Goal: Task Accomplishment & Management: Manage account settings

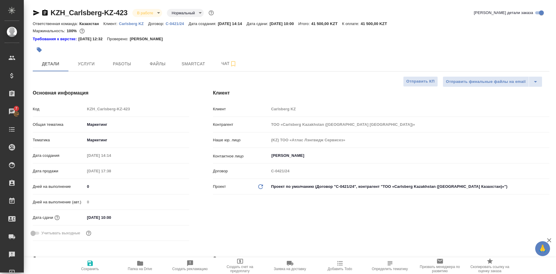
select select "RU"
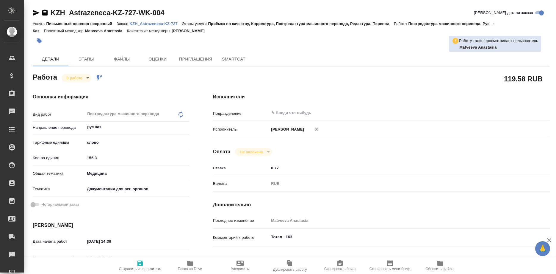
type textarea "x"
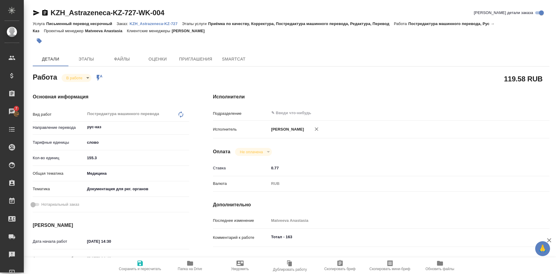
click at [162, 23] on p "KZH_Astrazeneca-KZ-727" at bounding box center [156, 23] width 52 height 4
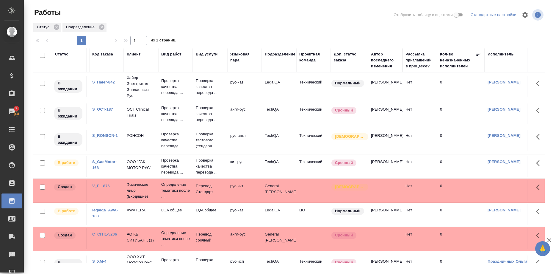
scroll to position [102, 32]
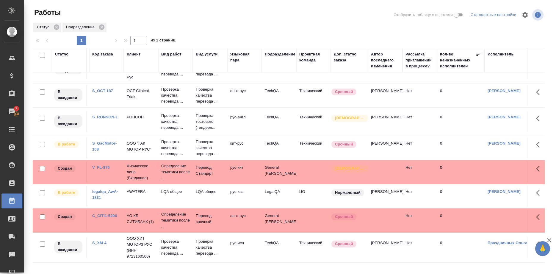
click at [102, 193] on link "legalqa_AwA-1831" at bounding box center [105, 194] width 26 height 10
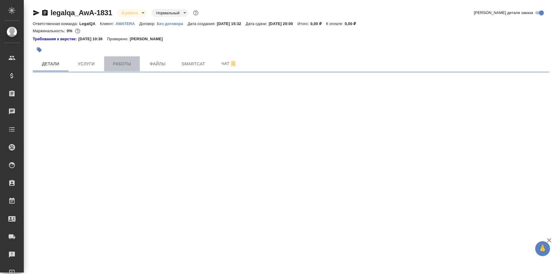
click at [126, 60] on button "Работы" at bounding box center [122, 63] width 36 height 15
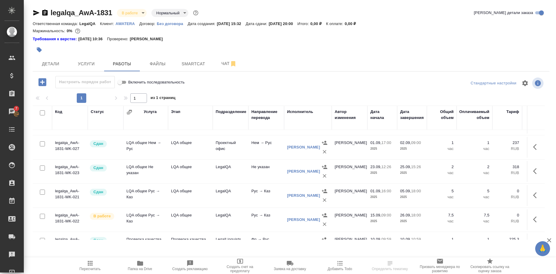
scroll to position [121, 0]
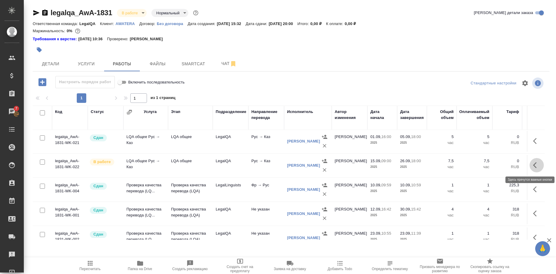
click at [531, 166] on button "button" at bounding box center [537, 165] width 14 height 14
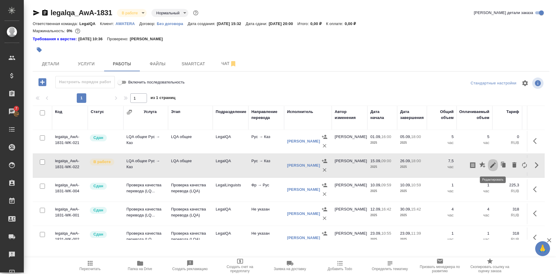
click at [494, 166] on icon "button" at bounding box center [493, 164] width 7 height 7
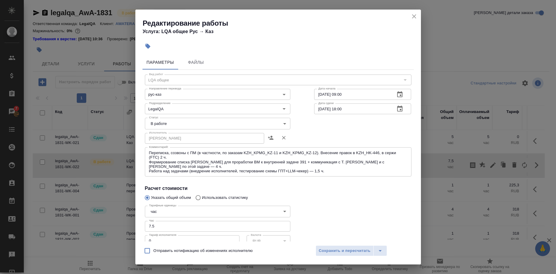
click at [244, 127] on body "🙏 .cls-1 fill:#fff; AWATERA Shirina Sabina Клиенты Спецификации Заказы 7 Чаты T…" at bounding box center [278, 137] width 556 height 274
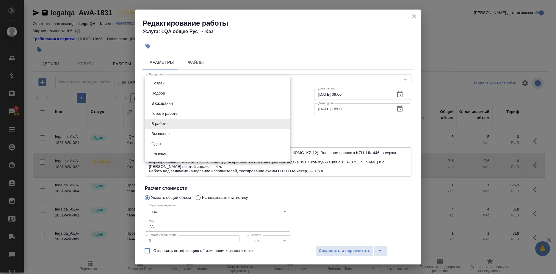
click at [207, 142] on li "Сдан" at bounding box center [218, 144] width 146 height 10
type input "closed"
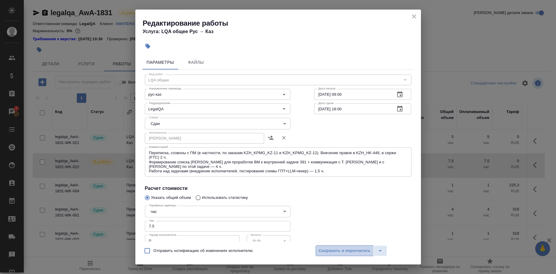
click at [319, 248] on button "Сохранить и пересчитать" at bounding box center [345, 250] width 58 height 11
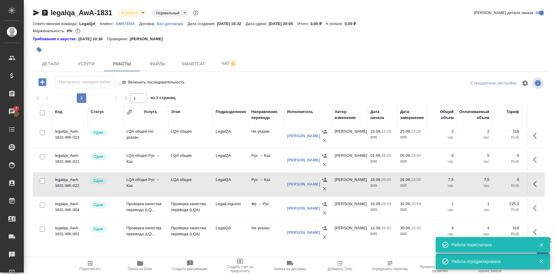
scroll to position [180, 0]
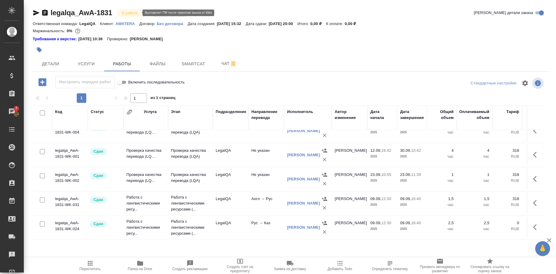
click at [128, 12] on body "🙏 .cls-1 fill:#fff; AWATERA Shirina Sabina Клиенты Спецификации Заказы 7 Чаты T…" at bounding box center [278, 137] width 556 height 274
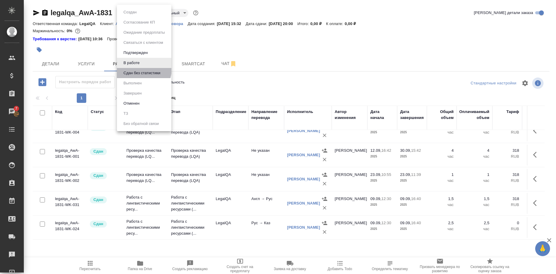
click at [135, 69] on li "Сдан без статистики" at bounding box center [144, 73] width 54 height 10
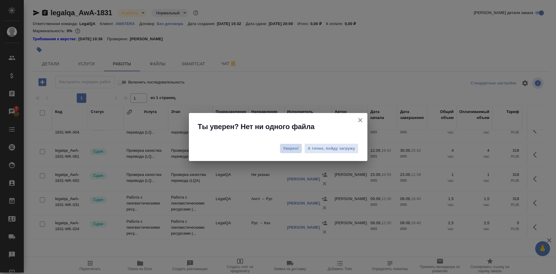
click at [291, 147] on span "Уверен!" at bounding box center [291, 148] width 16 height 6
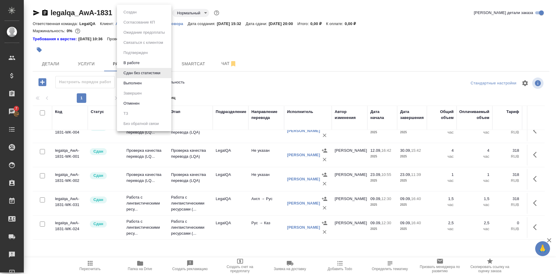
click at [132, 12] on body "🙏 .cls-1 fill:#fff; AWATERA Shirina Sabina Клиенты Спецификации Заказы 7 Чаты T…" at bounding box center [278, 137] width 556 height 274
click at [134, 82] on button "Выполнен" at bounding box center [133, 83] width 22 height 7
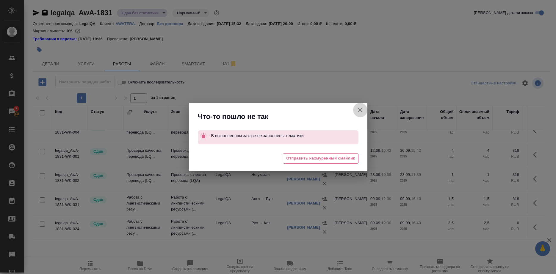
click at [358, 107] on icon "button" at bounding box center [360, 109] width 7 height 7
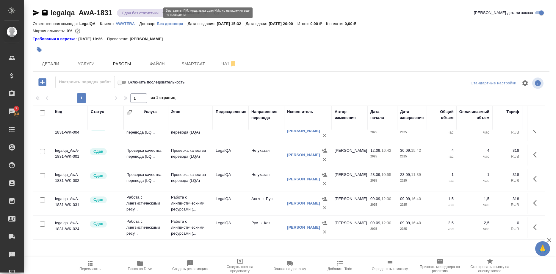
click at [155, 13] on body "🙏 .cls-1 fill:#fff; AWATERA Shirina Sabina Клиенты Спецификации Заказы 7 Чаты T…" at bounding box center [278, 137] width 556 height 274
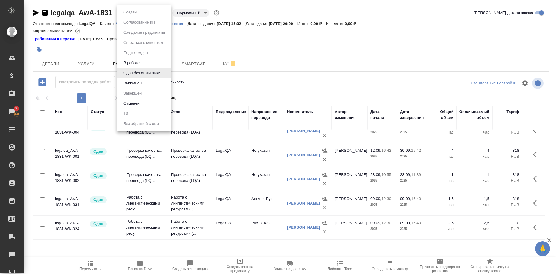
click at [210, 44] on div at bounding box center [278, 137] width 556 height 274
click at [119, 13] on body "🙏 .cls-1 fill:#fff; AWATERA Shirina Sabina Клиенты Спецификации Заказы 7 Чаты T…" at bounding box center [278, 137] width 556 height 274
click at [130, 80] on button "Выполнен" at bounding box center [133, 83] width 22 height 7
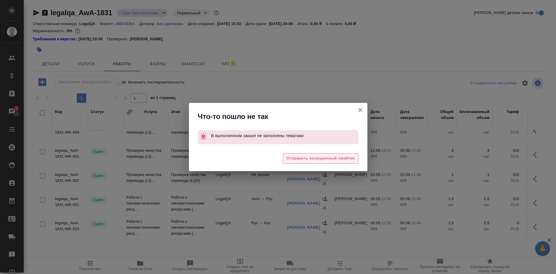
click at [339, 157] on span "Отправить нахмуренный смайлик" at bounding box center [320, 158] width 69 height 7
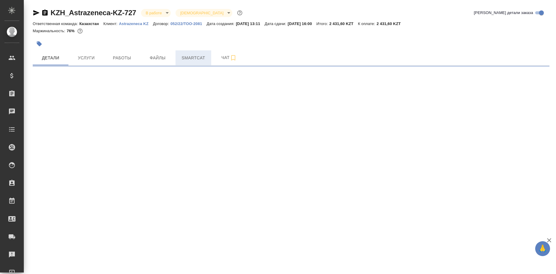
select select "RU"
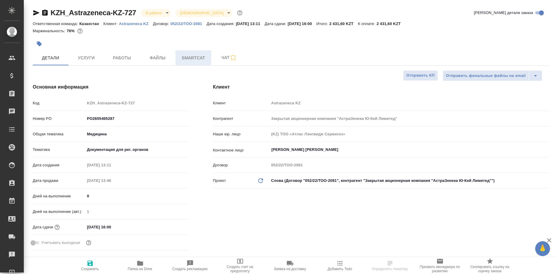
type textarea "x"
click at [197, 61] on span "Smartcat" at bounding box center [193, 57] width 29 height 7
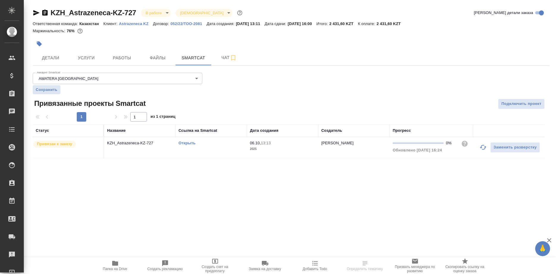
click at [188, 142] on link "Открыть" at bounding box center [187, 143] width 17 height 4
click at [183, 144] on link "Открыть" at bounding box center [187, 143] width 17 height 4
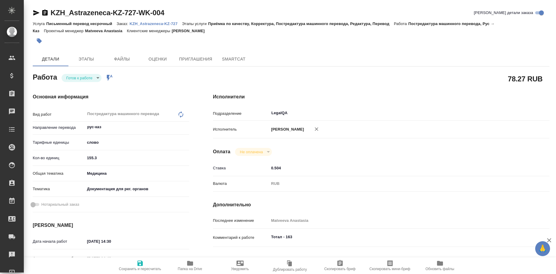
type textarea "x"
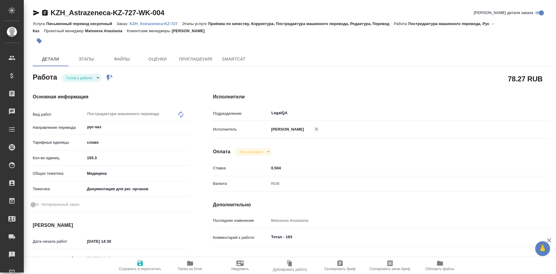
type textarea "x"
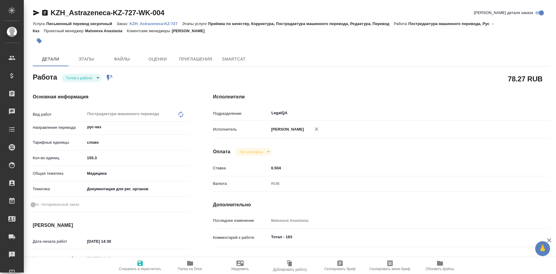
type textarea "x"
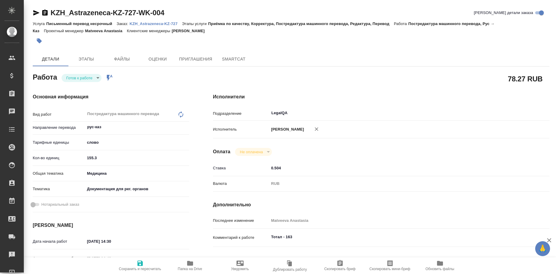
type textarea "x"
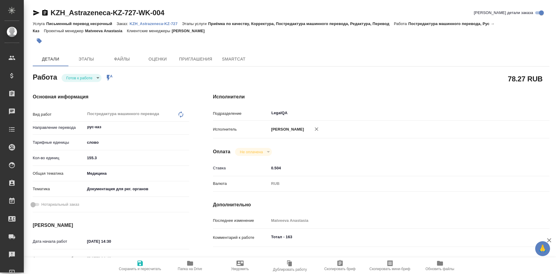
type textarea "x"
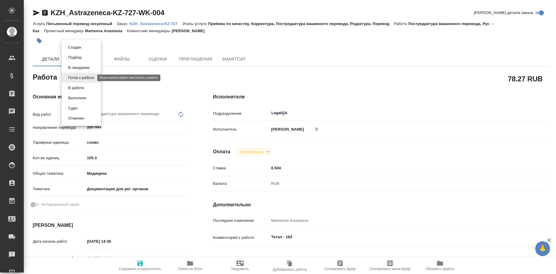
click at [86, 76] on body "🙏 .cls-1 fill:#fff; AWATERA [PERSON_NAME] Спецификации Заказы Чаты Todo Проекты…" at bounding box center [278, 137] width 556 height 274
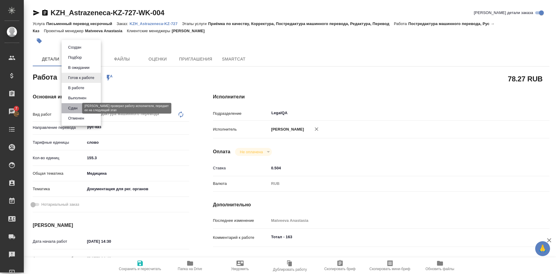
click at [74, 107] on button "Сдан" at bounding box center [72, 108] width 13 height 7
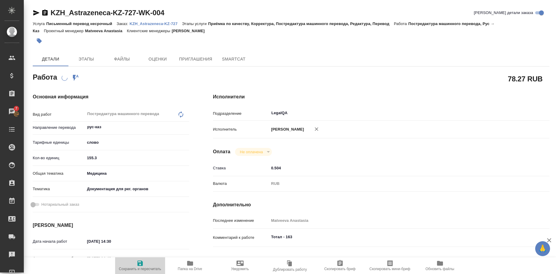
click at [136, 265] on span "Сохранить и пересчитать" at bounding box center [140, 264] width 43 height 11
type textarea "x"
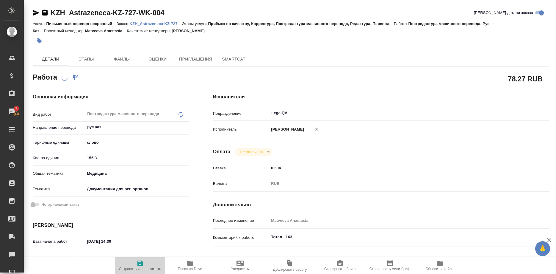
type textarea "x"
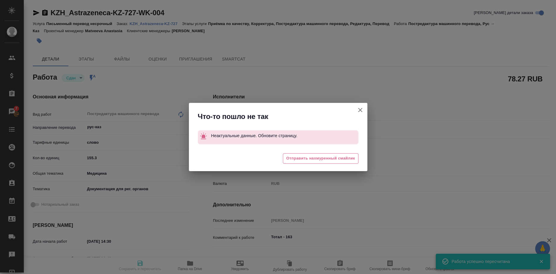
type textarea "x"
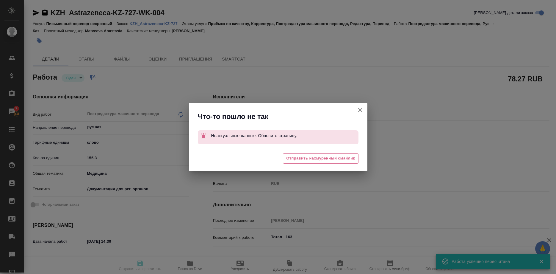
type textarea "x"
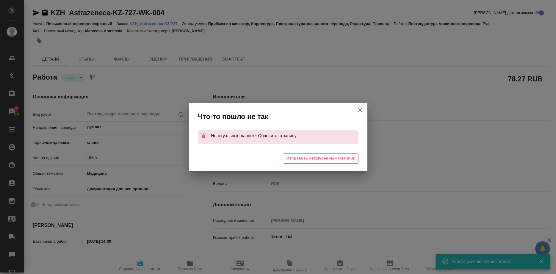
type input "closed"
type textarea "Постредактура машинного перевода"
type textarea "x"
type input "рус-каз"
type input "5a8b1489cc6b4906c91bfd90"
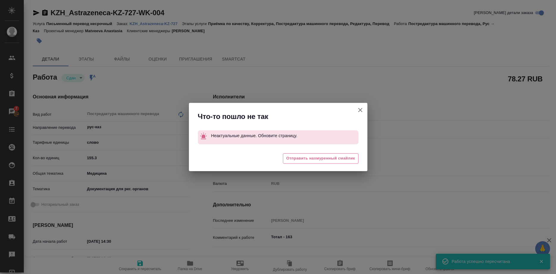
type input "155.3"
type input "med"
type input "5f647205b73bc97568ca66c6"
type input "[DATE] 14:30"
type input "[DATE] 14:49"
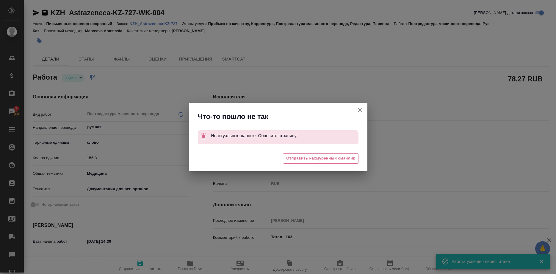
type input "[DATE] 16:00"
type input "[DATE] 16:37"
type input "[DATE] 16:00"
type input "LegalQA"
type input "notPayed"
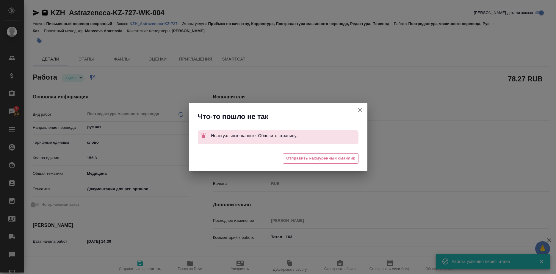
type input "0.504"
type input "RUB"
type input "[PERSON_NAME]"
type textarea "Тотал - 163"
type textarea "x"
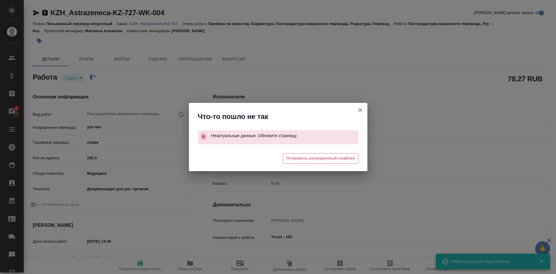
type textarea "/Clients/Astrazeneca KZ/Orders/KZH_Astrazeneca-KZ-727/Translated/KZH_Astrazenec…"
type textarea "x"
type input "KZH_Astrazeneca-KZ-727"
type input "PO2605465287"
type input "Письменный перевод несрочный"
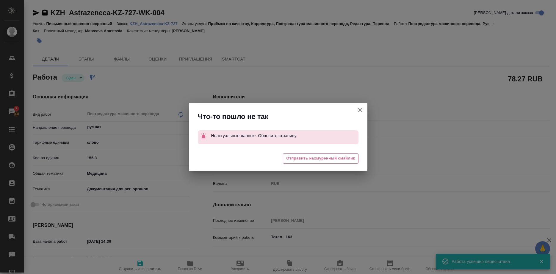
type input "Приёмка по качеству, Корректура, Постредактура машинного перевода, Редактура, П…"
type input "[PERSON_NAME]"
type input "/Clients/Astrazeneca KZ/Orders/KZH_Astrazeneca-KZ-727"
type textarea "x"
type textarea "на каз, сохранить формат"
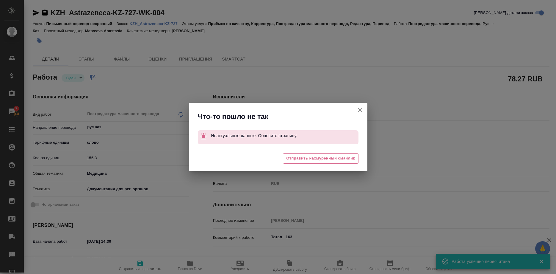
type textarea "x"
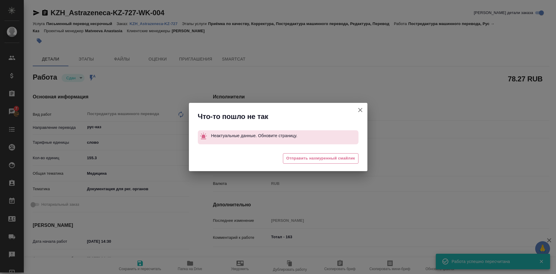
type textarea "x"
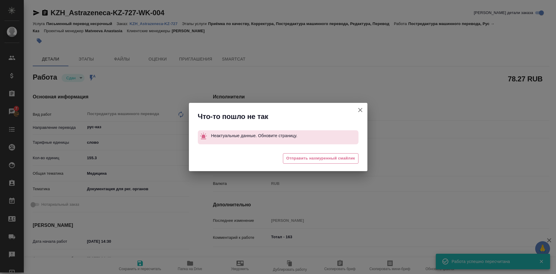
type textarea "x"
click at [356, 109] on button "[PERSON_NAME] детали заказа" at bounding box center [360, 110] width 14 height 14
type textarea "x"
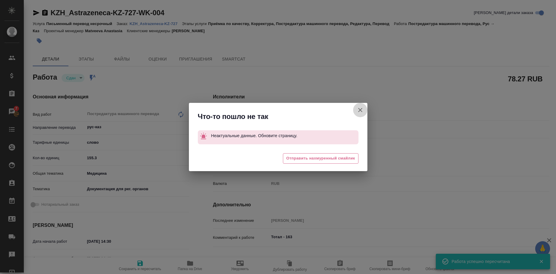
type textarea "x"
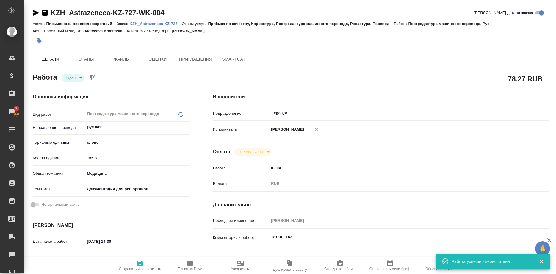
type textarea "x"
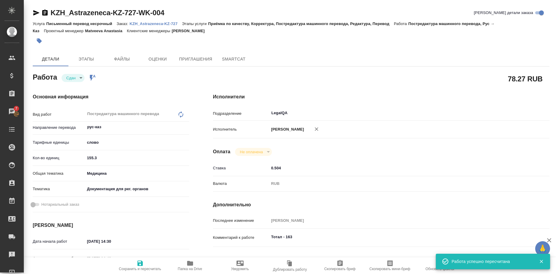
type textarea "x"
